Goal: Obtain resource: Download file/media

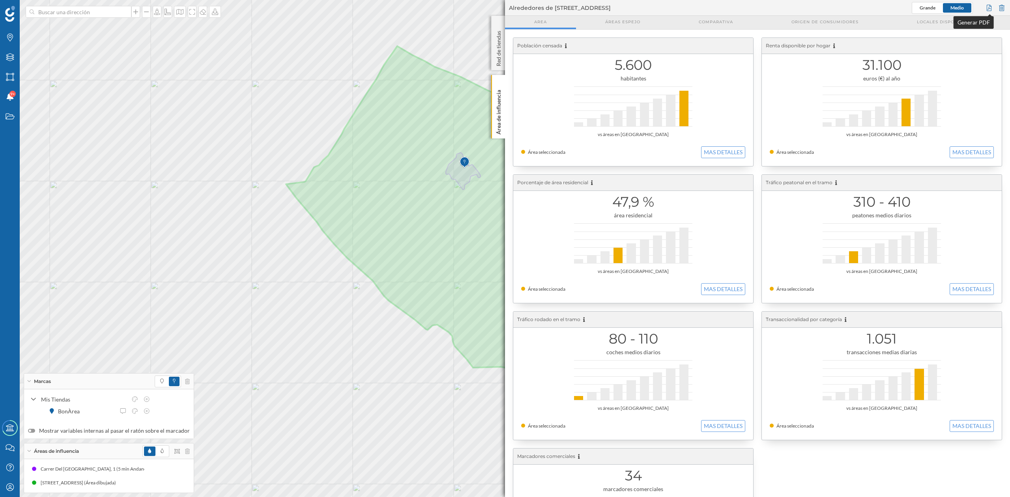
click at [990, 5] on div at bounding box center [989, 8] width 9 height 12
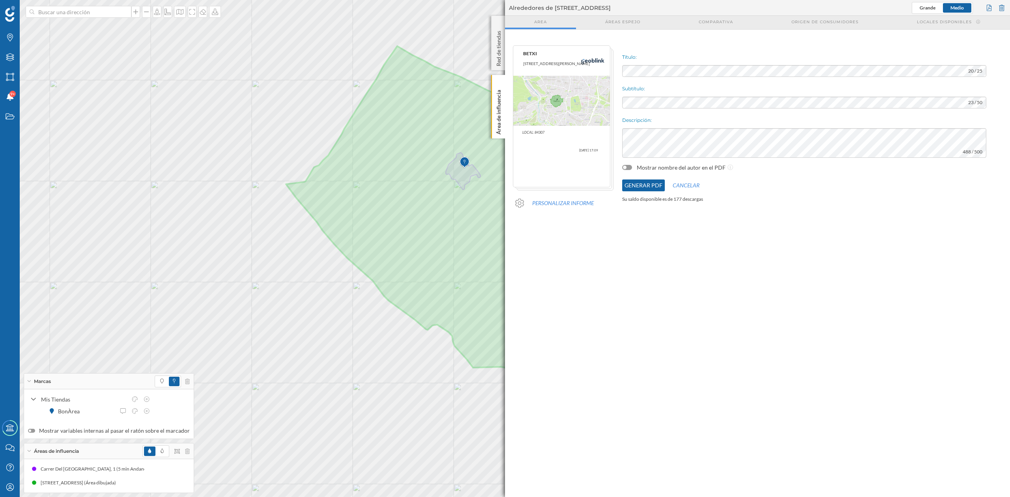
click at [627, 186] on button "Generar PDF" at bounding box center [643, 186] width 43 height 12
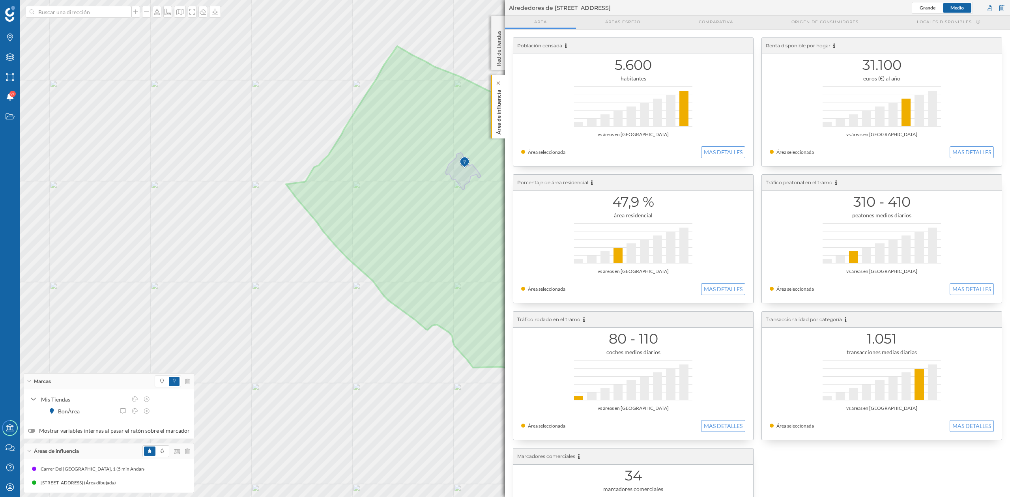
click at [502, 100] on div "Área de influencia" at bounding box center [498, 107] width 14 height 64
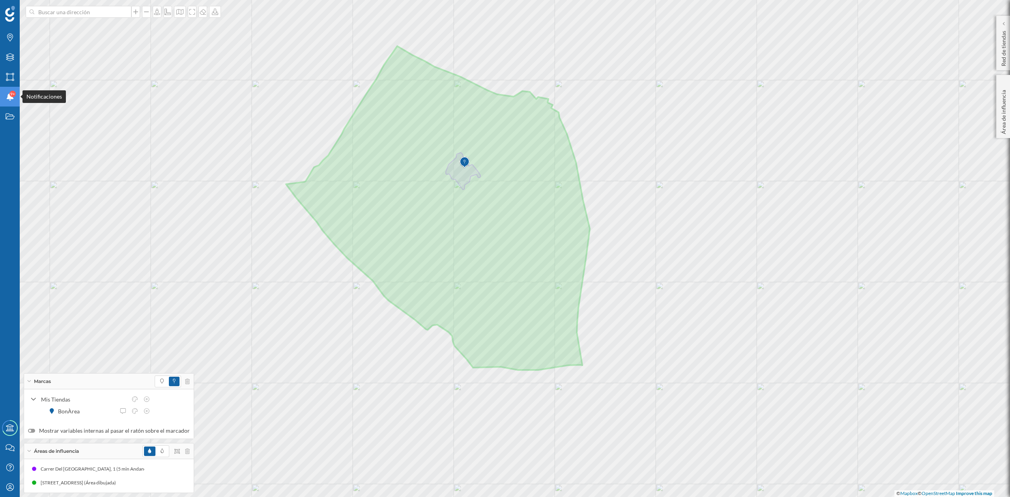
click at [7, 96] on icon "Notificaciones" at bounding box center [10, 97] width 10 height 8
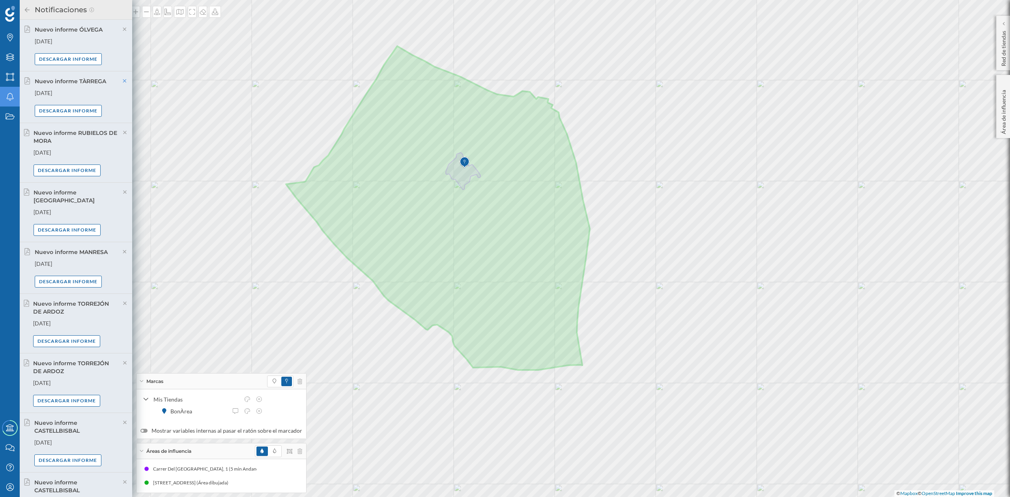
click at [122, 82] on icon at bounding box center [124, 81] width 7 height 6
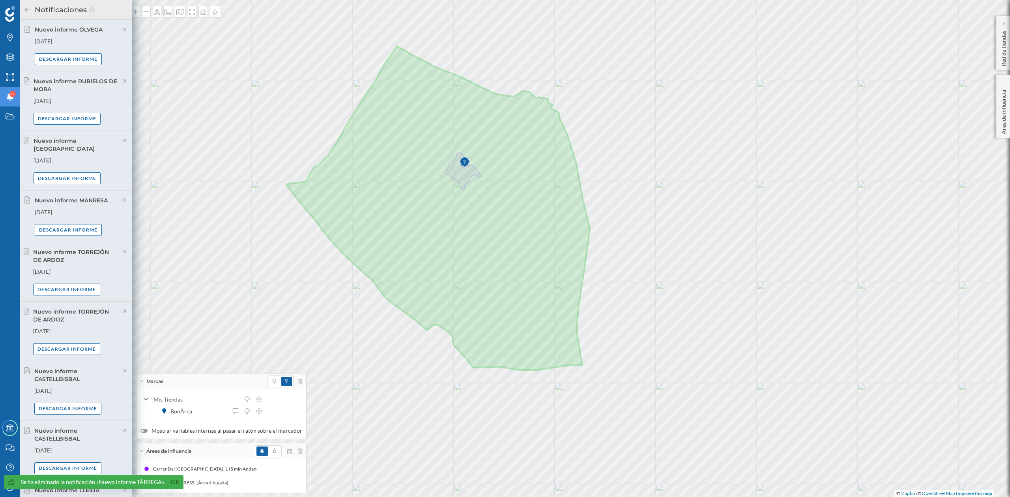
click at [122, 82] on icon at bounding box center [125, 81] width 7 height 6
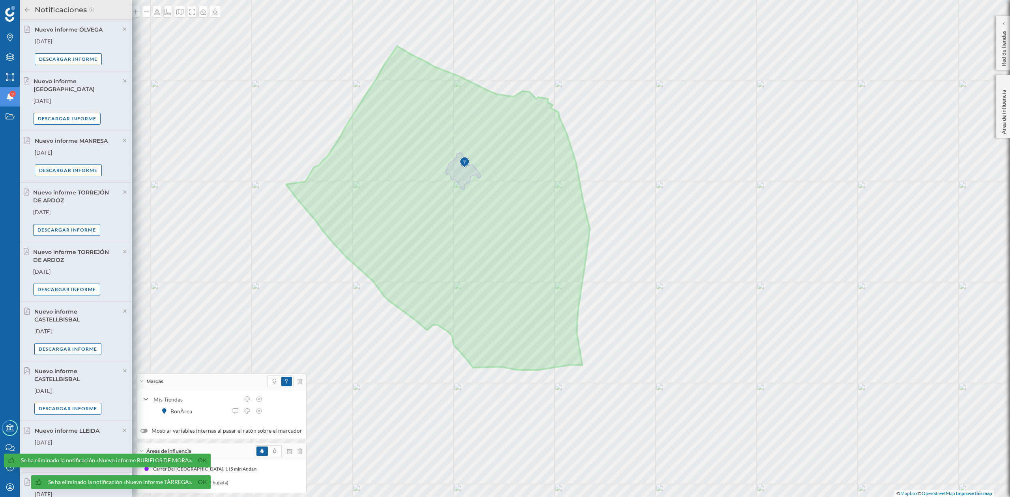
click at [122, 82] on icon at bounding box center [125, 81] width 7 height 6
click at [122, 82] on div "Nuevo informe ÓLVEGA [DATE] Descargar informe Nuevo informe ALCALÁ DE HENARES […" at bounding box center [76, 259] width 112 height 478
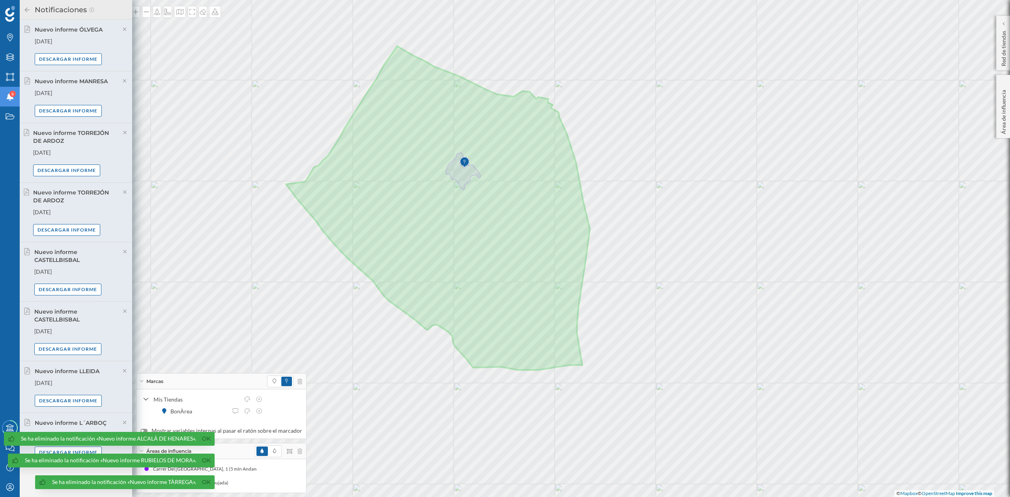
click at [122, 82] on icon at bounding box center [124, 81] width 7 height 6
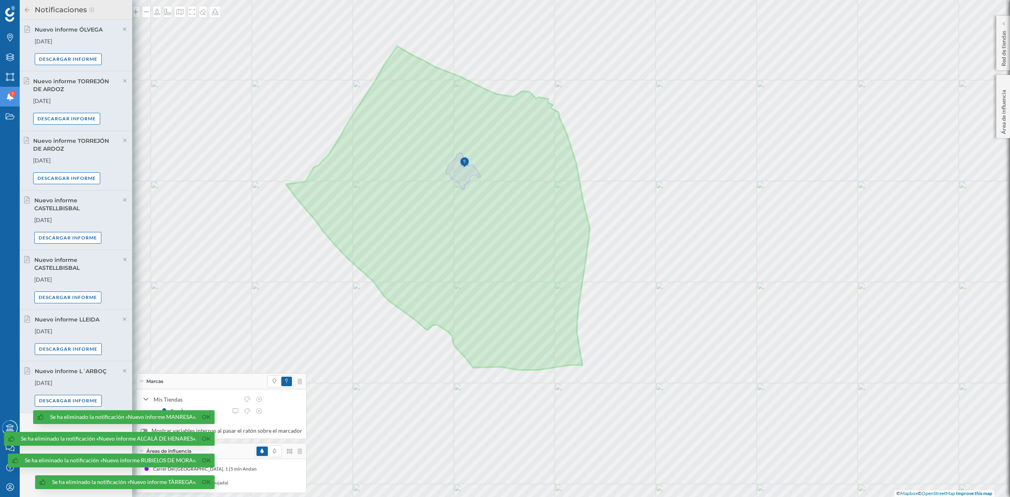
click at [122, 82] on icon at bounding box center [125, 81] width 7 height 6
click at [122, 138] on icon at bounding box center [125, 141] width 7 height 6
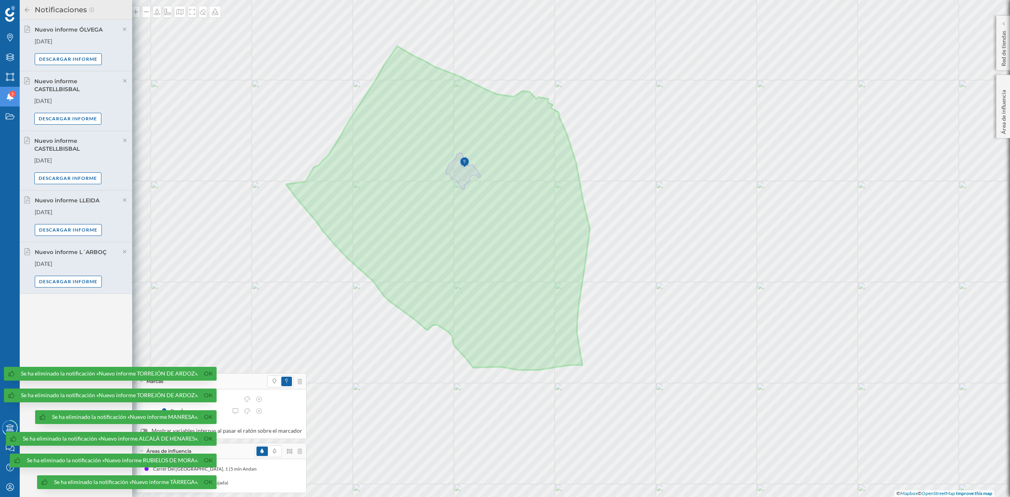
click at [122, 82] on div "Nuevo informe ÓLVEGA [DATE] Descargar informe Nuevo informe CASTELLBISBAL [DATE…" at bounding box center [76, 259] width 112 height 478
click at [122, 82] on icon at bounding box center [125, 81] width 7 height 6
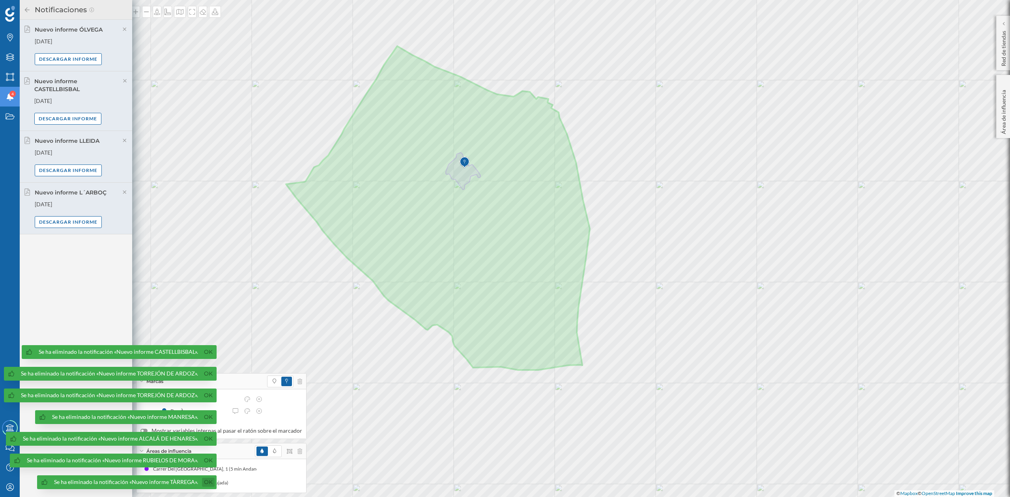
click at [206, 482] on link "Ok" at bounding box center [208, 482] width 13 height 9
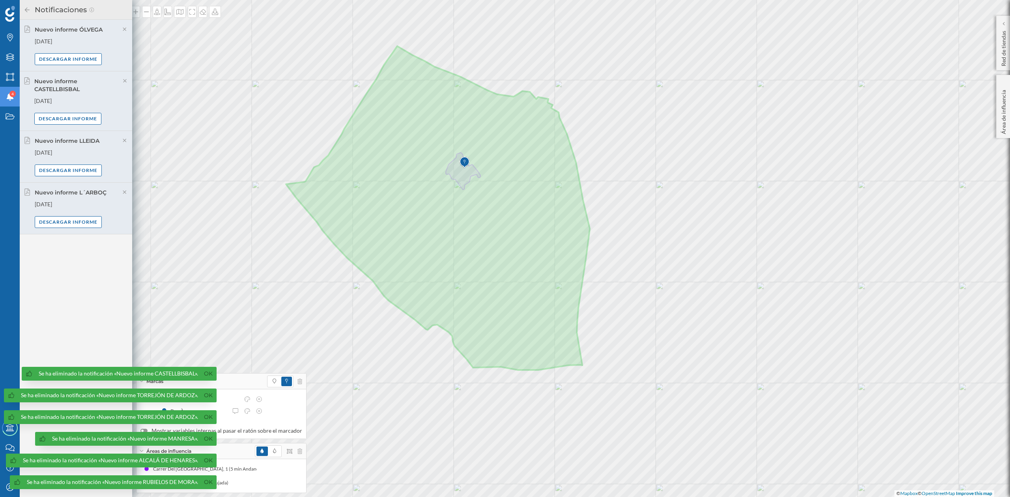
click at [206, 482] on link "Ok" at bounding box center [208, 482] width 13 height 9
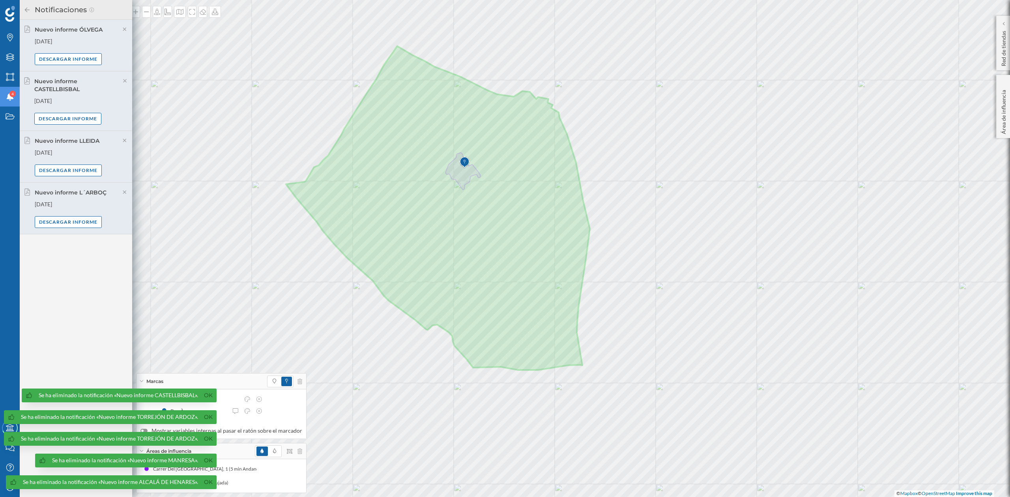
click at [206, 482] on link "Ok" at bounding box center [208, 482] width 13 height 9
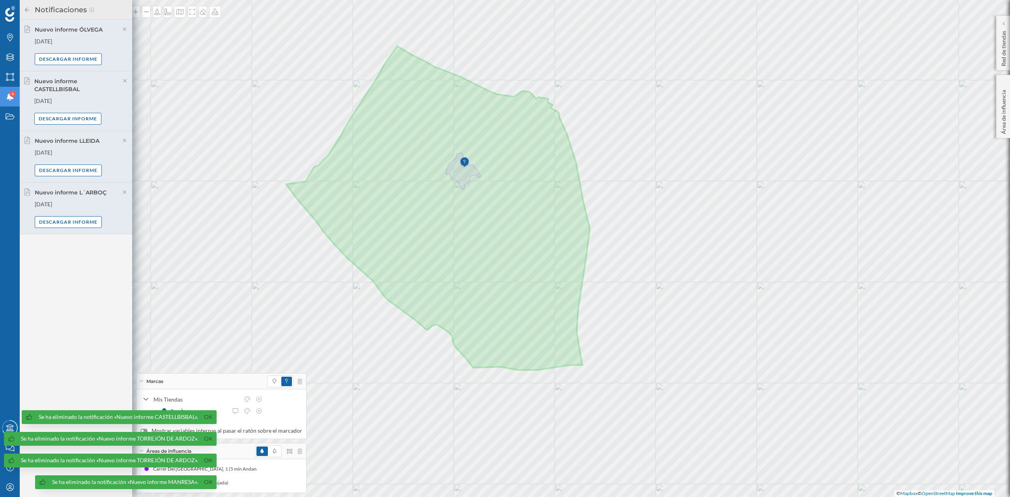
click at [206, 482] on link "Ok" at bounding box center [208, 482] width 13 height 9
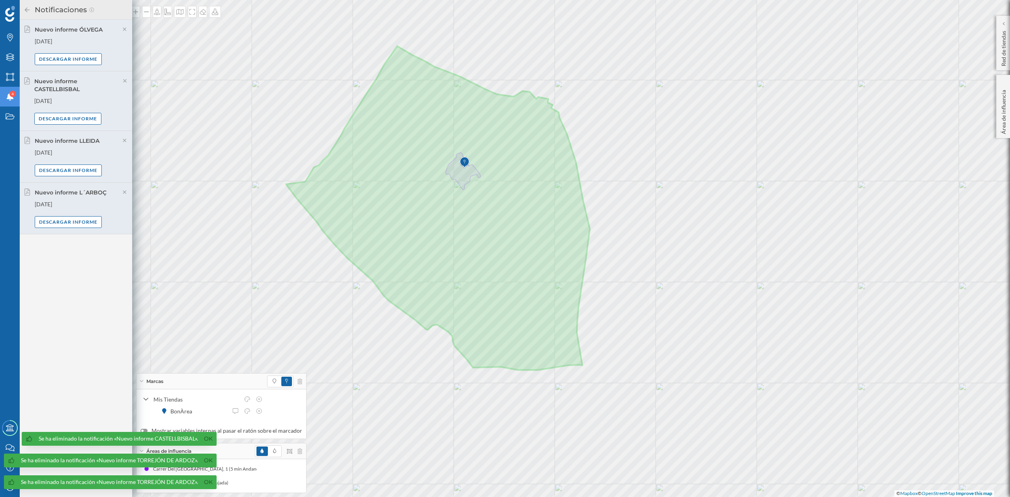
click at [206, 482] on link "Ok" at bounding box center [208, 482] width 13 height 9
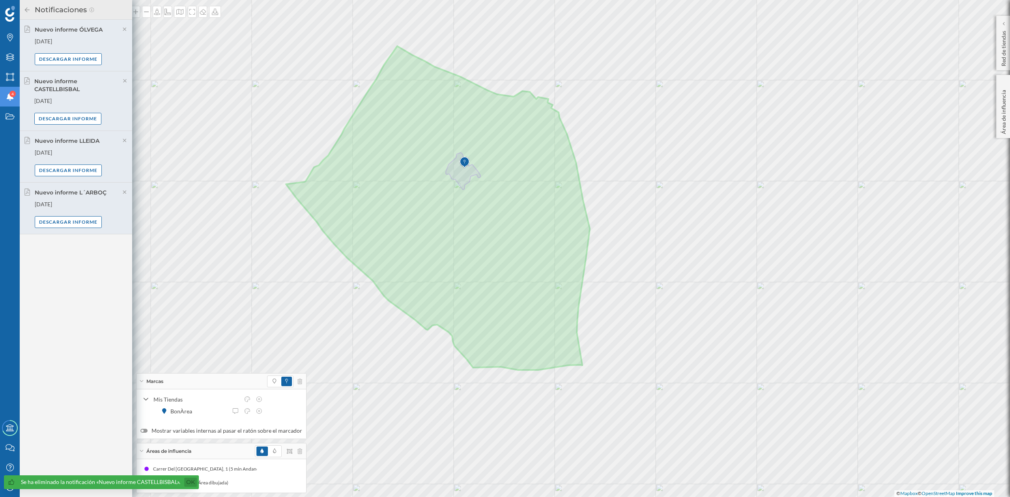
click at [188, 483] on link "Ok" at bounding box center [190, 482] width 13 height 9
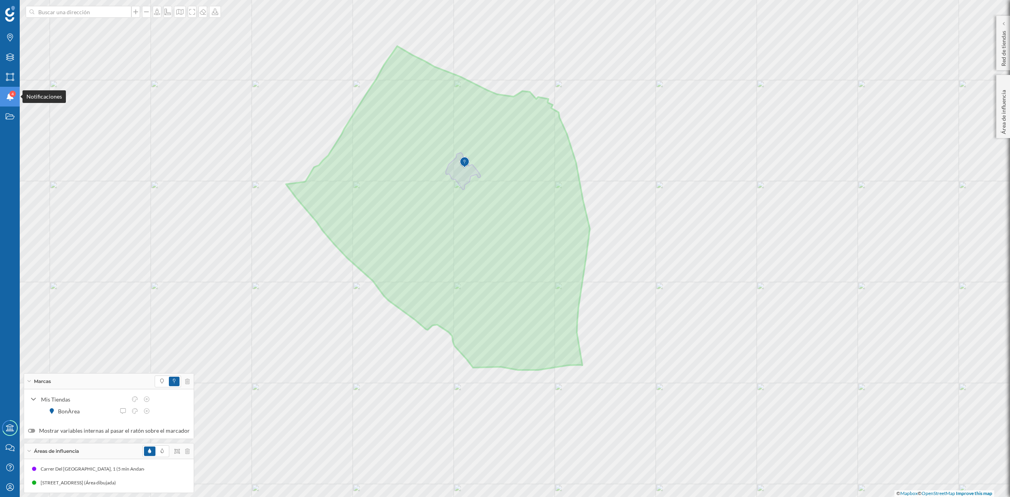
click at [10, 92] on div "4" at bounding box center [12, 94] width 6 height 6
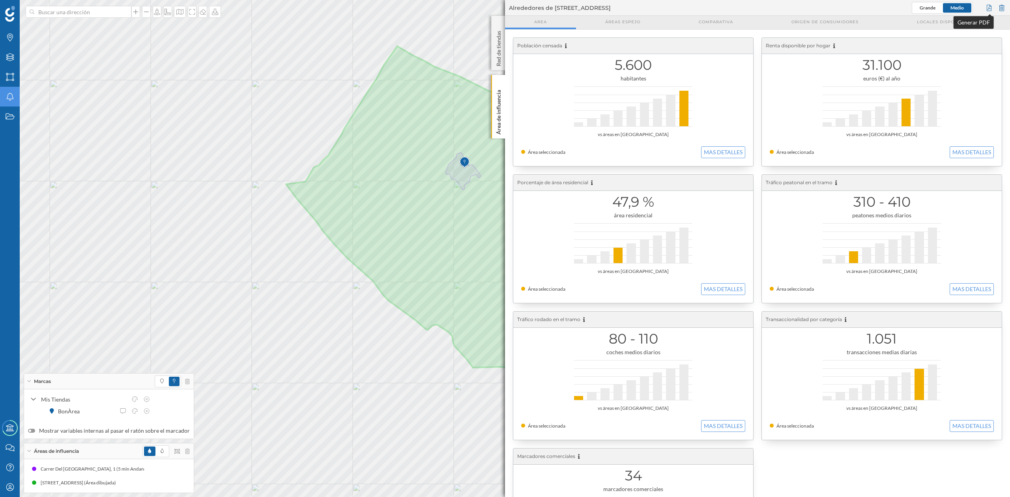
click at [989, 9] on div at bounding box center [989, 8] width 9 height 12
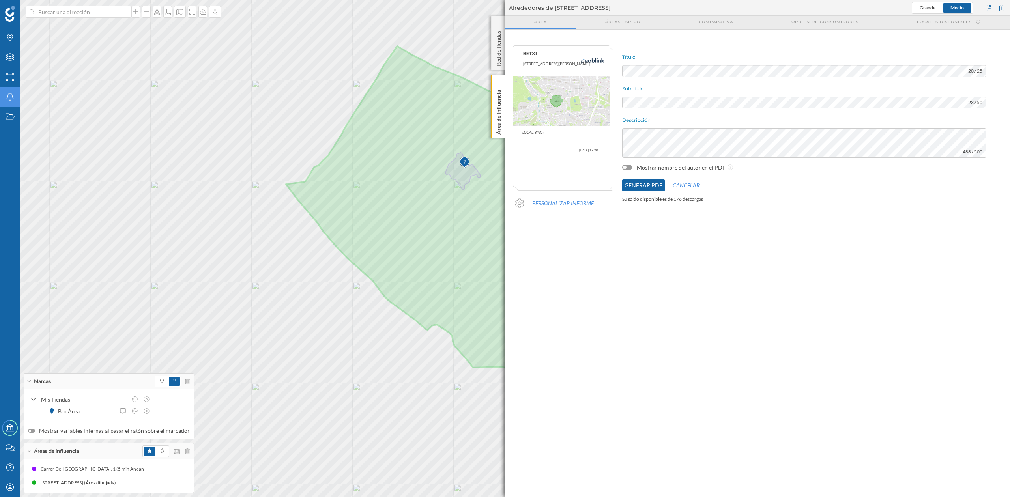
click at [639, 186] on button "Generar PDF" at bounding box center [643, 186] width 43 height 12
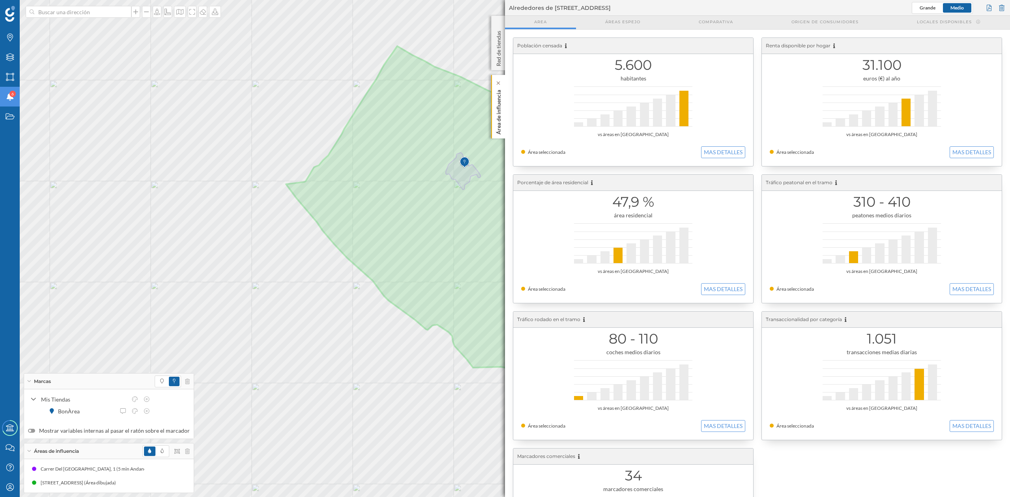
click at [498, 134] on p "Área de influencia" at bounding box center [499, 111] width 8 height 48
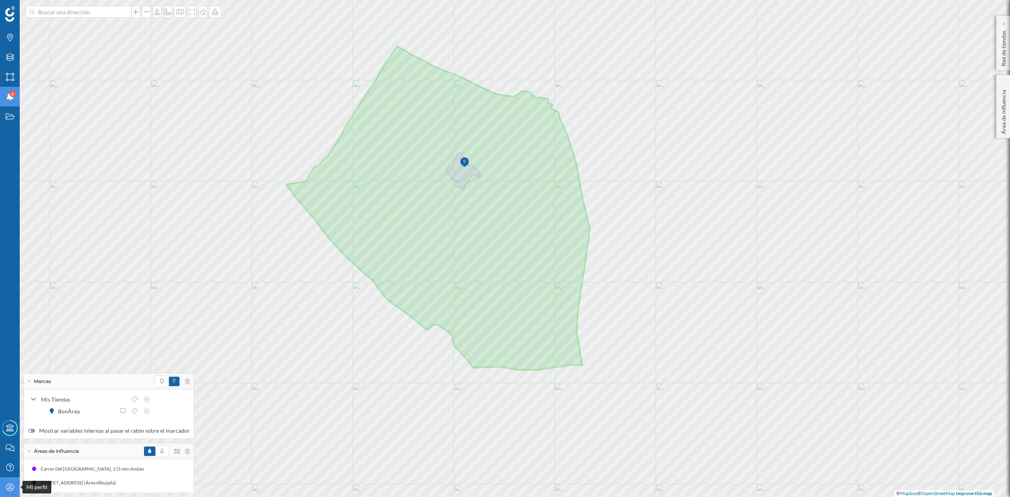
click at [8, 487] on icon "Mi perfil" at bounding box center [10, 488] width 10 height 8
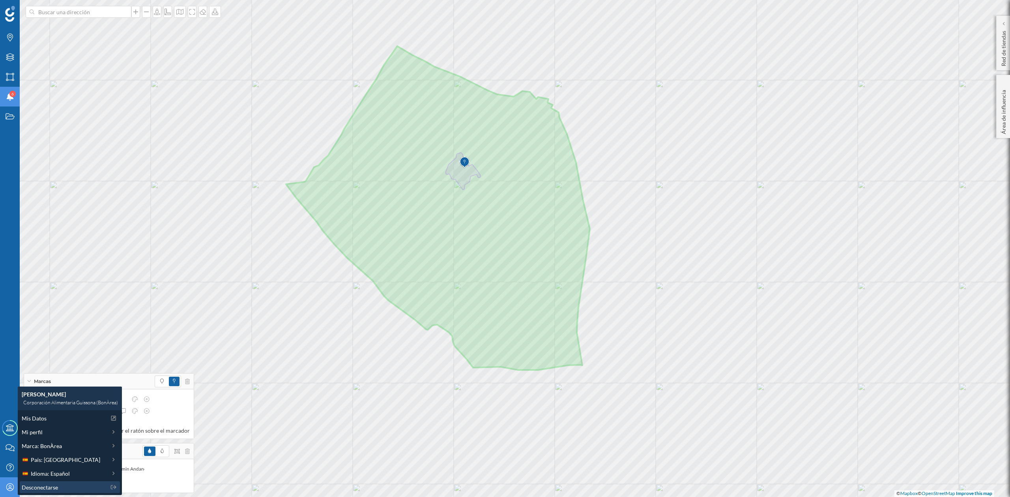
click at [59, 486] on div "Desconectarse" at bounding box center [64, 488] width 84 height 8
